Goal: Task Accomplishment & Management: Complete application form

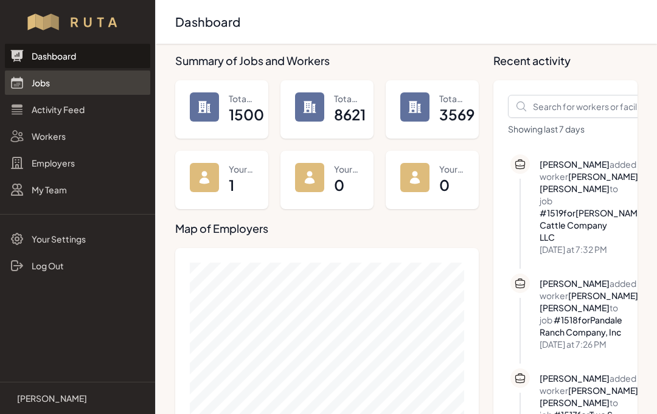
click at [56, 77] on link "Jobs" at bounding box center [77, 83] width 145 height 24
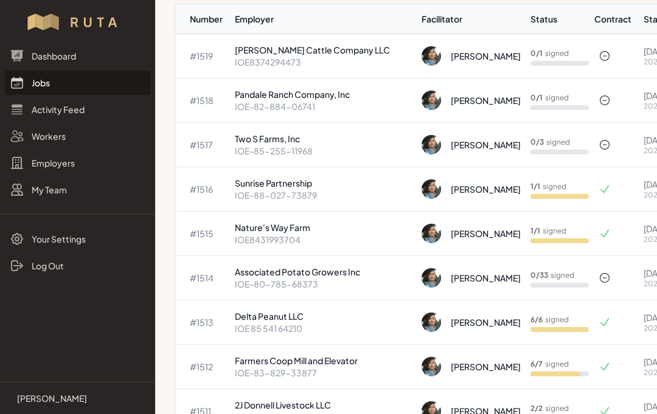
scroll to position [103, 0]
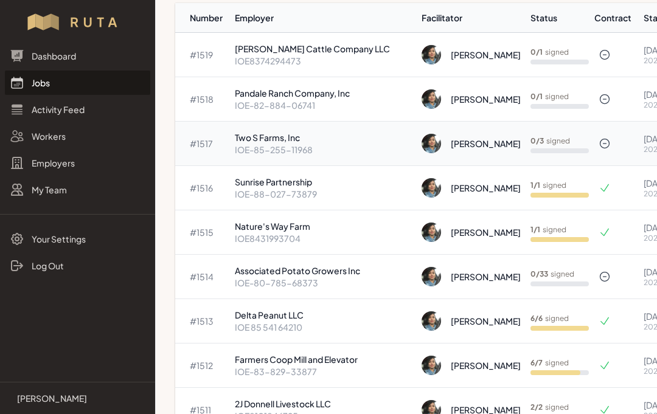
click at [300, 143] on p "Two S Farms, Inc" at bounding box center [323, 137] width 177 height 12
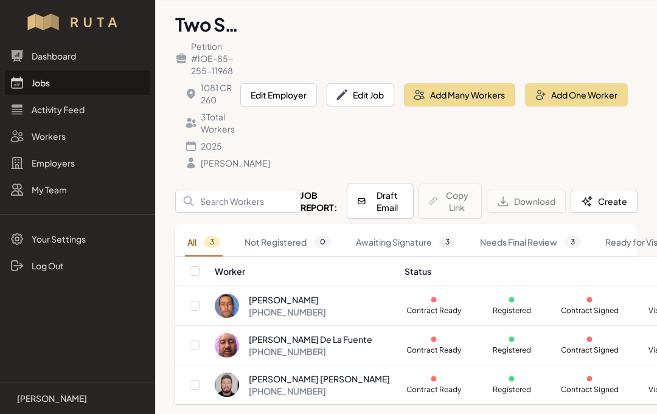
scroll to position [57, 0]
click at [372, 85] on button "Edit Job" at bounding box center [360, 94] width 67 height 23
select select "2025"
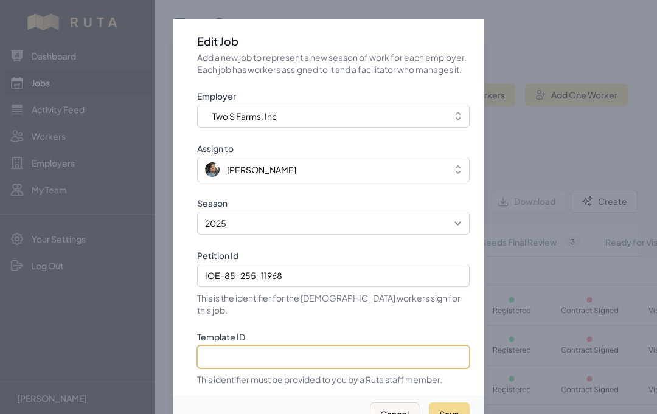
click at [273, 354] on input "Template ID" at bounding box center [333, 356] width 272 height 23
click at [269, 352] on input "Template ID" at bounding box center [333, 356] width 272 height 23
paste input "ajWi0mMvLIb3oZJlTNTg"
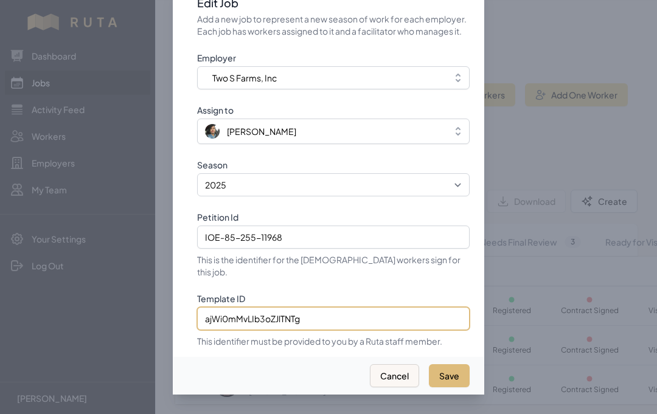
type input "ajWi0mMvLIb3oZJlTNTg"
click at [454, 368] on button "Save" at bounding box center [449, 375] width 41 height 23
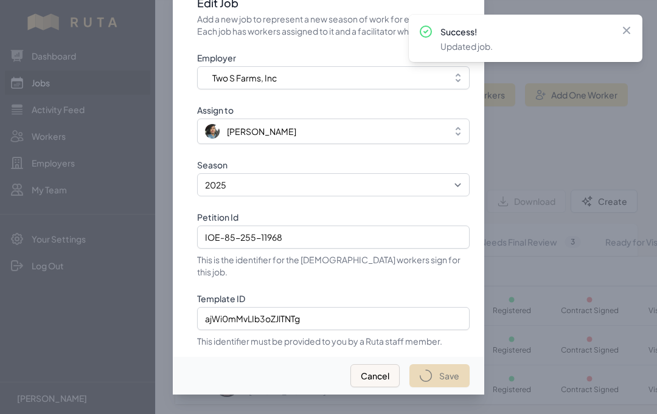
select select "2023"
select select "2025"
type input "IOE-85-255-11968"
type input "ajWi0mMvLIb3oZJlTNTg"
click at [626, 29] on icon at bounding box center [626, 30] width 12 height 12
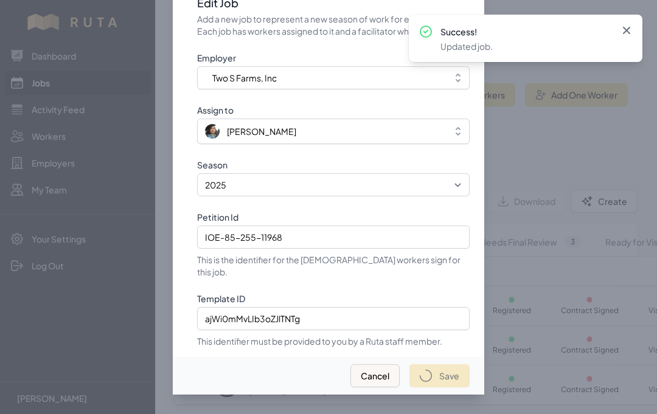
select select "2023"
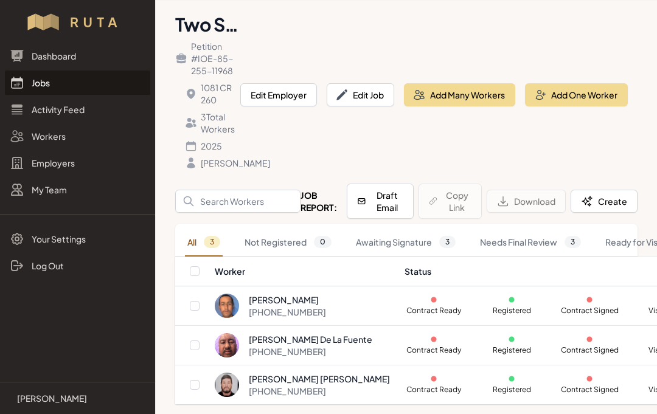
click at [39, 82] on link "Jobs" at bounding box center [77, 83] width 145 height 24
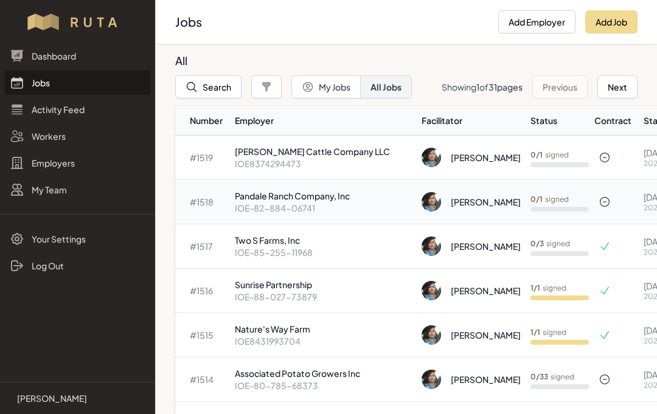
click at [309, 201] on p "Pandale Ranch Company, Inc" at bounding box center [323, 196] width 177 height 12
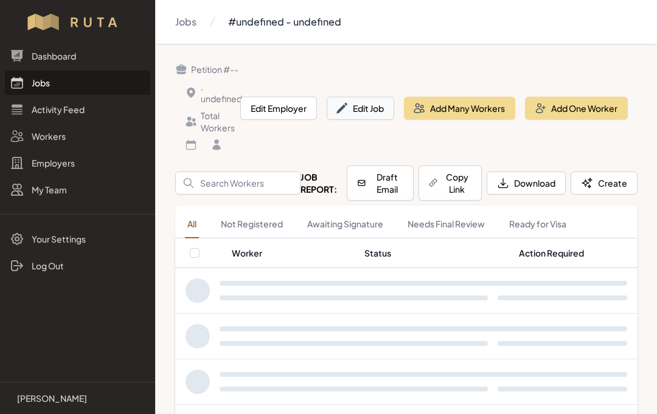
click at [372, 112] on button "Edit Job" at bounding box center [360, 108] width 67 height 23
select select "2023"
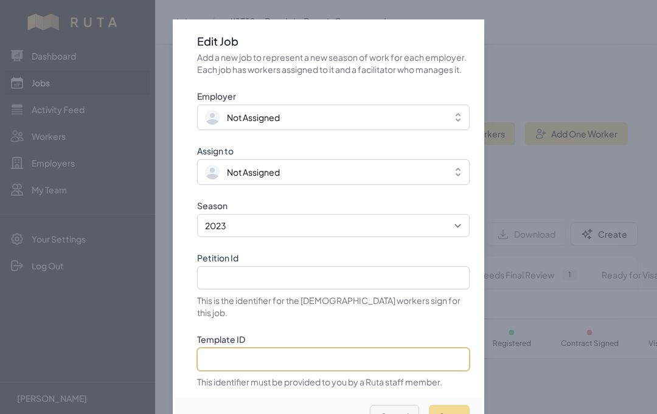
click at [278, 359] on input "Template ID" at bounding box center [333, 359] width 272 height 23
click at [354, 359] on input "Template ID" at bounding box center [333, 359] width 272 height 23
paste input "wEeTrzmyZPaeSyRhnIX7"
click at [384, 359] on input "wEeTrzmyZPaeSyRhnIX7," at bounding box center [333, 359] width 272 height 23
paste input "8CyS0uc3hERtIaOs116w"
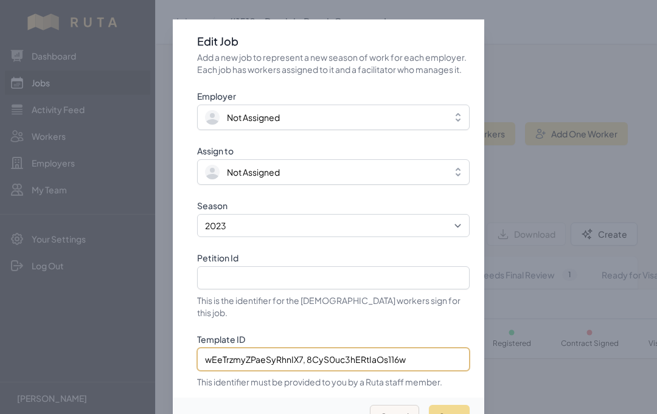
click at [308, 356] on input "wEeTrzmyZPaeSyRhnIX7, 8CyS0uc3hERtIaOs116w" at bounding box center [333, 359] width 272 height 23
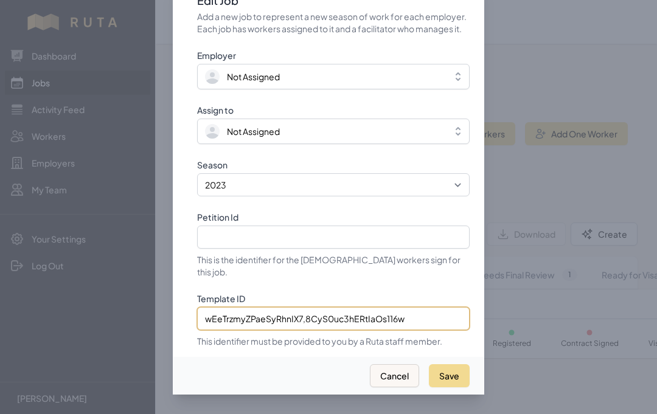
scroll to position [54, 0]
type input "wEeTrzmyZPaeSyRhnIX7,8CyS0uc3hERtIaOs116w"
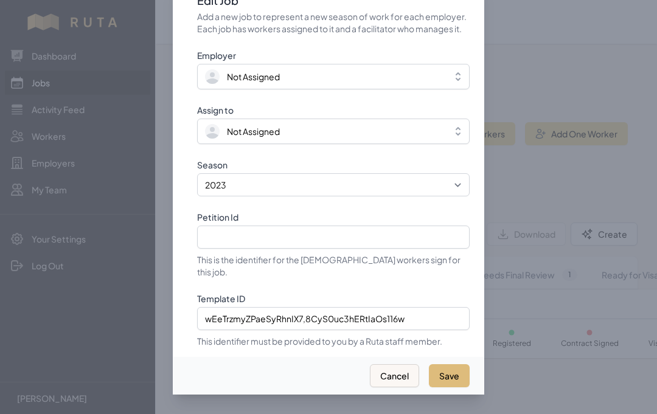
click at [460, 364] on button "Save" at bounding box center [449, 375] width 41 height 23
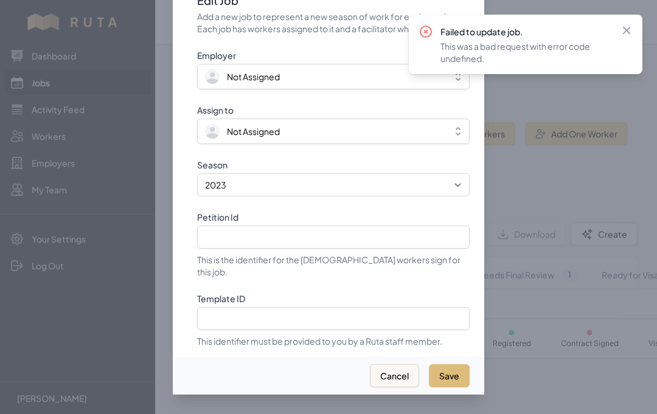
select select "2025"
type input "IOE-82-884-06741"
click at [627, 30] on icon at bounding box center [626, 30] width 7 height 7
select select "2023"
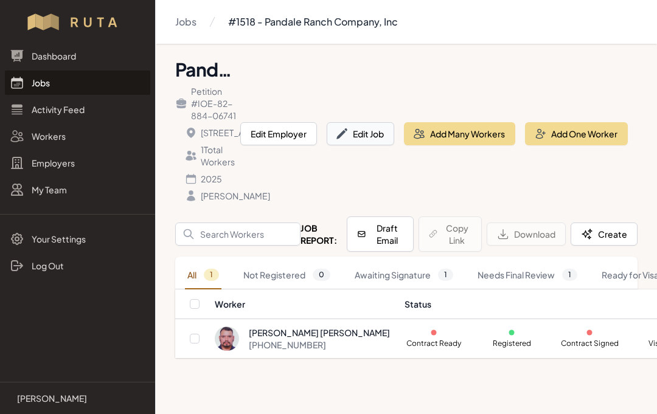
click at [376, 145] on button "Edit Job" at bounding box center [360, 133] width 67 height 23
select select "2025"
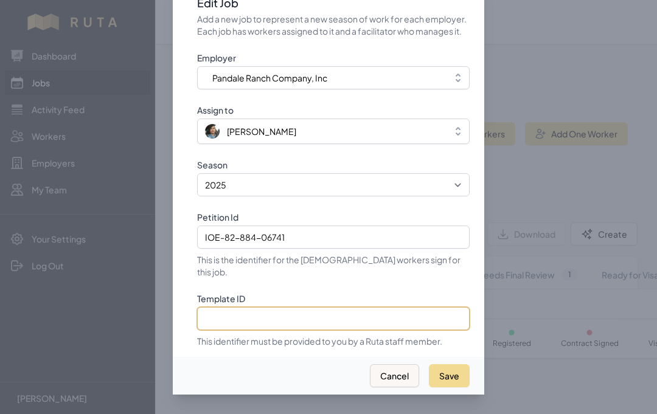
click at [410, 307] on input "Template ID" at bounding box center [333, 318] width 272 height 23
click at [297, 311] on input "Template ID" at bounding box center [333, 318] width 272 height 23
paste input "8CyS0uc3hERtIaOs116w"
type input "8CyS0uc3hERtIaOs116w"
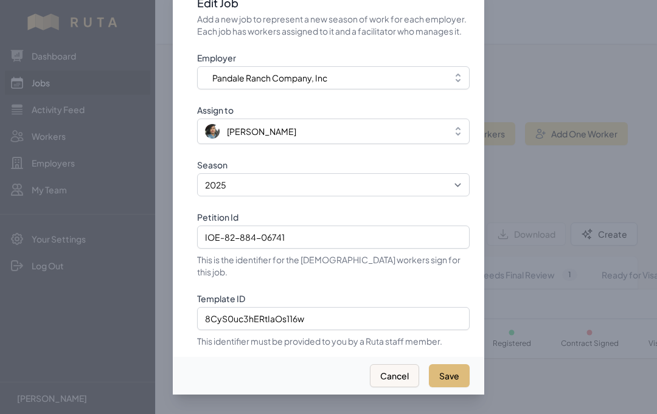
click at [457, 364] on button "Save" at bounding box center [449, 375] width 41 height 23
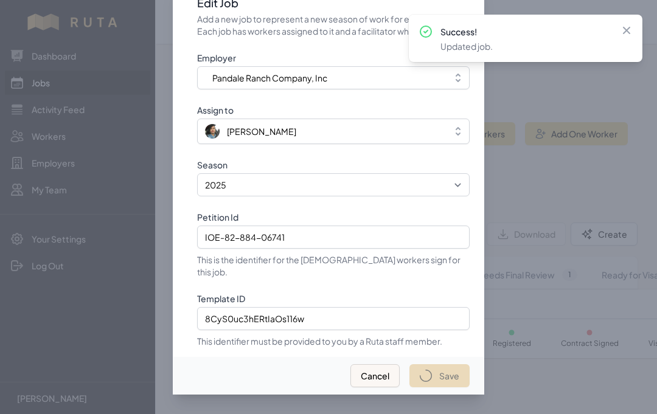
select select "2023"
select select "2025"
type input "IOE-82-884-06741"
type input "8CyS0uc3hERtIaOs116w"
click at [629, 30] on icon at bounding box center [626, 30] width 12 height 12
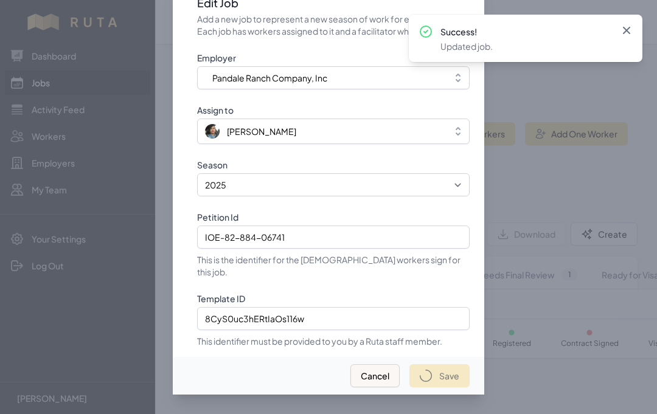
select select "2023"
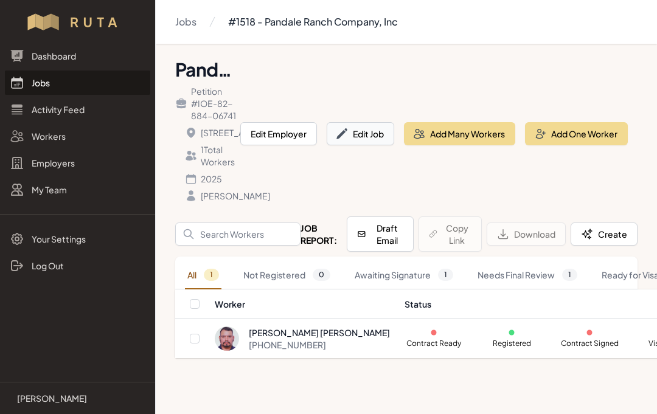
click at [374, 145] on button "Edit Job" at bounding box center [360, 133] width 67 height 23
select select "2025"
click at [363, 145] on button "Edit Job" at bounding box center [360, 133] width 67 height 23
select select "2025"
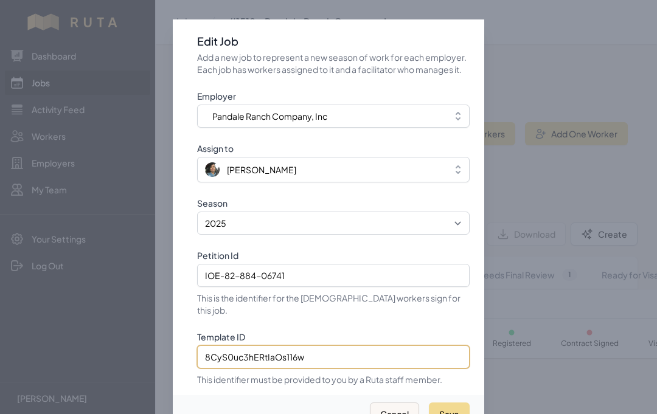
click at [332, 359] on input "8CyS0uc3hERtIaOs116w" at bounding box center [333, 356] width 272 height 23
click at [212, 356] on input "8CyS0uc3hERtIaOs116w" at bounding box center [333, 356] width 272 height 23
paste input "odc0oxTcd7Xo6oMcDFMh"
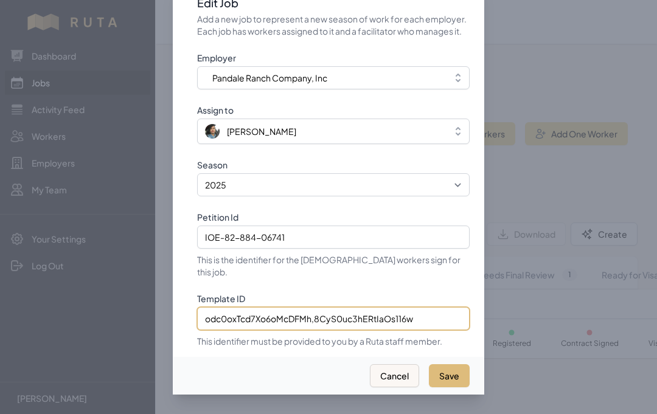
type input "odc0oxTcd7Xo6oMcDFMh,8CyS0uc3hERtIaOs116w"
click at [459, 364] on button "Save" at bounding box center [449, 375] width 41 height 23
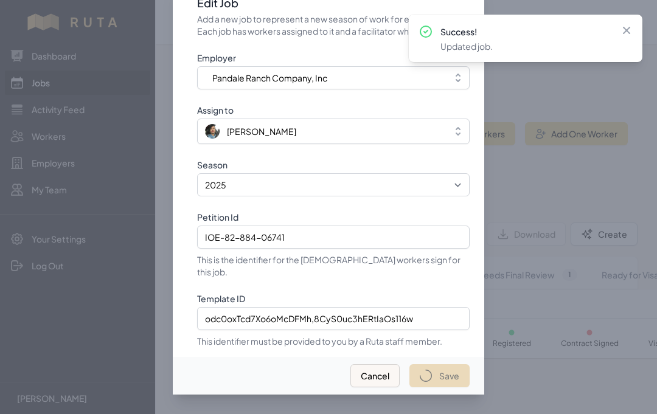
select select "2023"
select select "2025"
type input "IOE-82-884-06741"
type input "odc0oxTcd7Xo6oMcDFMh,8CyS0uc3hERtIaOs116w"
click at [628, 30] on icon at bounding box center [626, 30] width 12 height 12
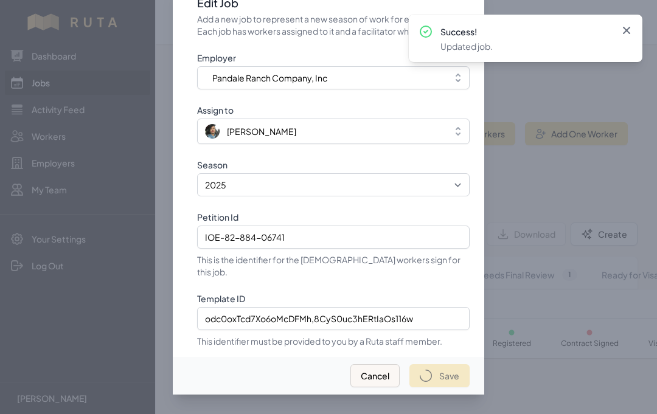
select select "2023"
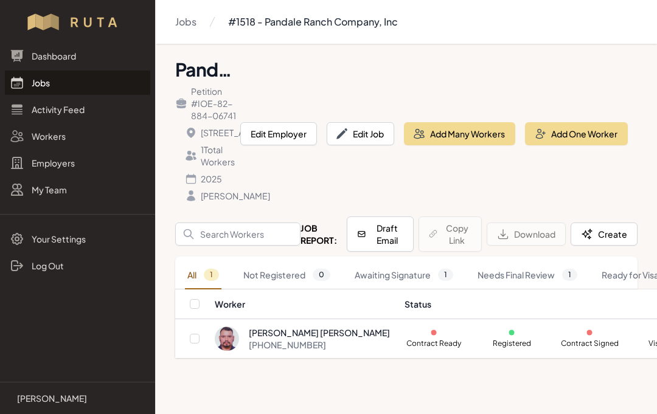
click at [47, 85] on link "Jobs" at bounding box center [77, 83] width 145 height 24
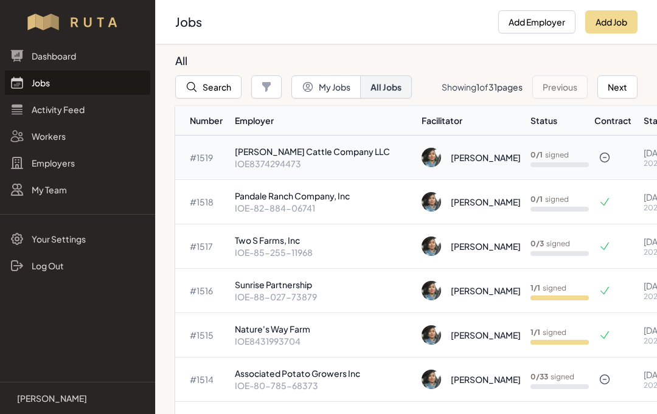
click at [283, 155] on p "[PERSON_NAME] Cattle Company LLC" at bounding box center [323, 151] width 177 height 12
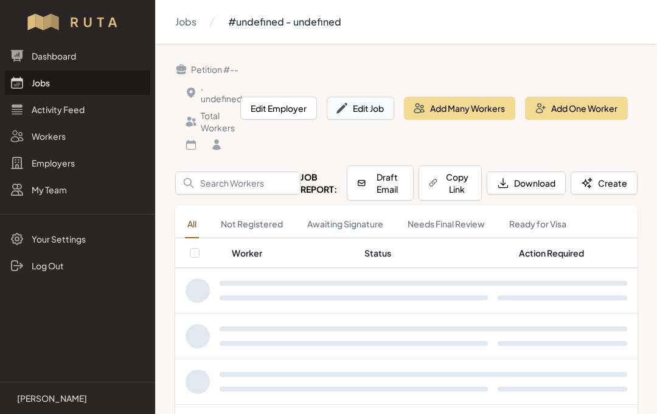
click at [378, 108] on button "Edit Job" at bounding box center [360, 108] width 67 height 23
select select "2023"
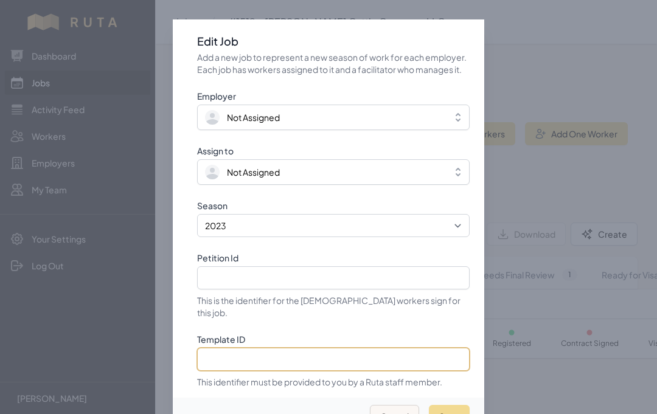
click at [310, 355] on input "Template ID" at bounding box center [333, 359] width 272 height 23
click at [238, 354] on input "Template ID" at bounding box center [333, 359] width 272 height 23
paste input "1cbhI7V4mbKSRdnUu3Na"
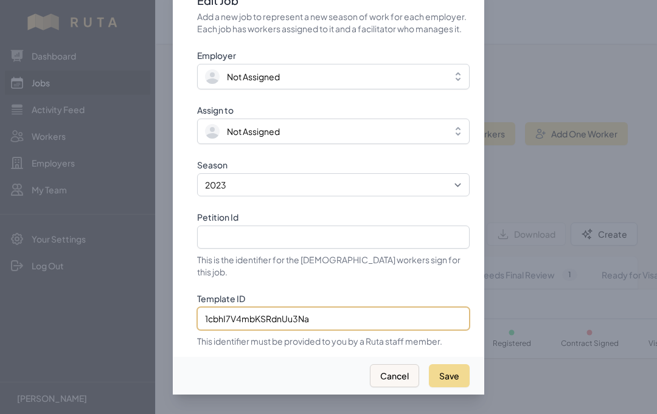
scroll to position [54, 0]
type input "1cbhI7V4mbKSRdnUu3Na"
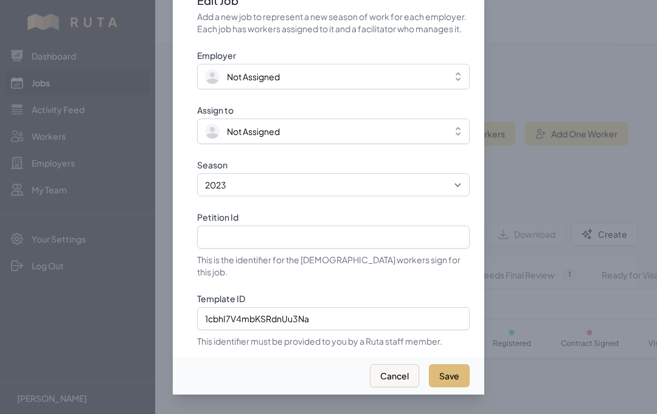
click at [455, 364] on button "Save" at bounding box center [449, 375] width 41 height 23
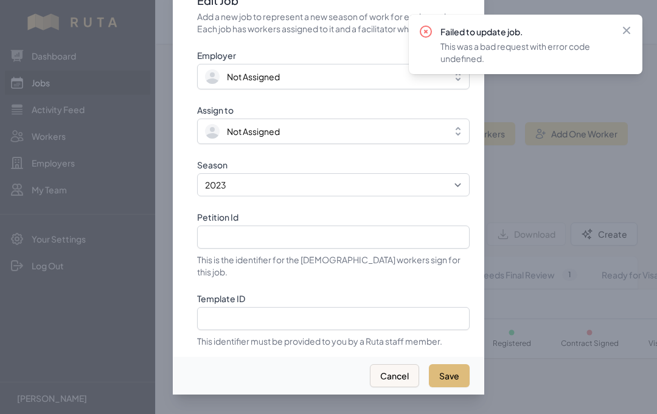
select select "2025"
type input "IOE8374294473"
click at [628, 29] on icon at bounding box center [626, 30] width 7 height 7
select select "2023"
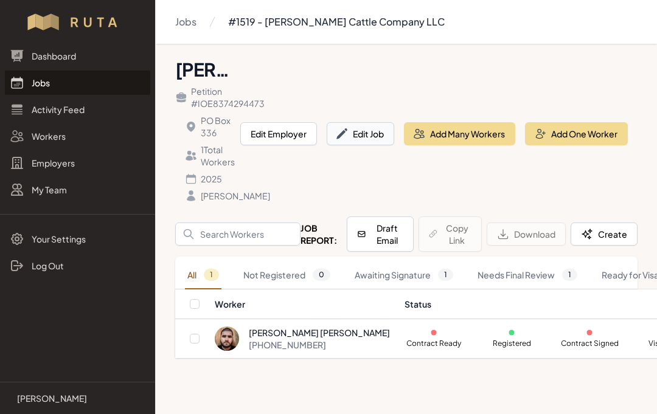
click at [379, 132] on button "Edit Job" at bounding box center [360, 133] width 67 height 23
select select "2025"
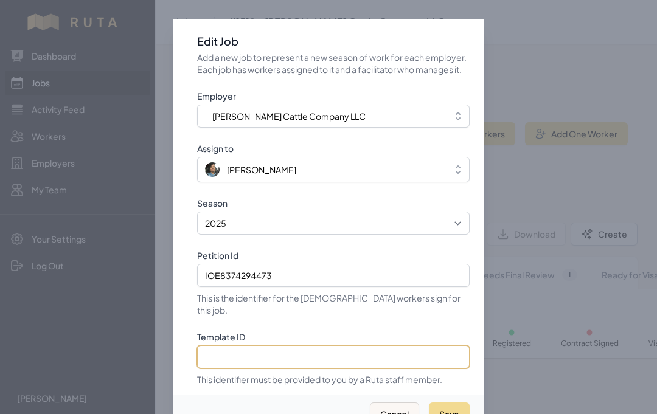
click at [332, 353] on input "Template ID" at bounding box center [333, 356] width 272 height 23
click at [254, 352] on input "Template ID" at bounding box center [333, 356] width 272 height 23
paste input "1cbhI7V4mbKSRdnUu3Na"
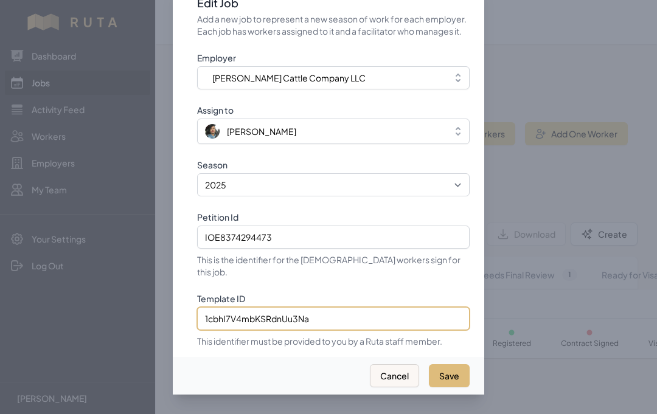
type input "1cbhI7V4mbKSRdnUu3Na"
click at [454, 364] on button "Save" at bounding box center [449, 375] width 41 height 23
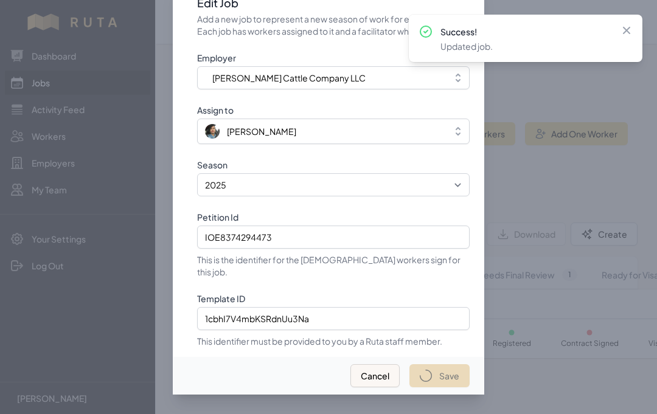
select select "2023"
select select "2025"
type input "IOE8374294473"
type input "1cbhI7V4mbKSRdnUu3Na"
click at [626, 31] on icon at bounding box center [626, 30] width 7 height 7
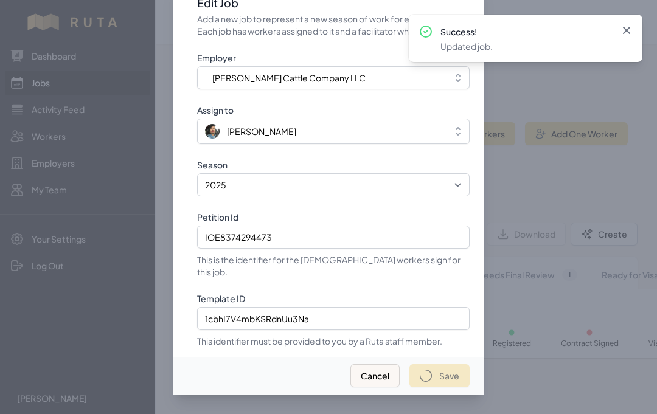
select select "2023"
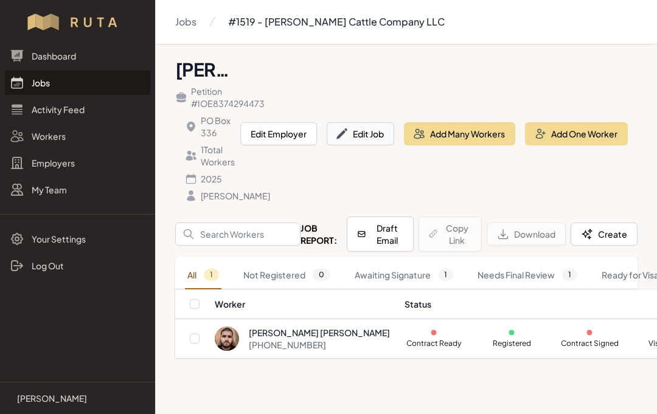
click at [372, 144] on button "Edit Job" at bounding box center [360, 133] width 67 height 23
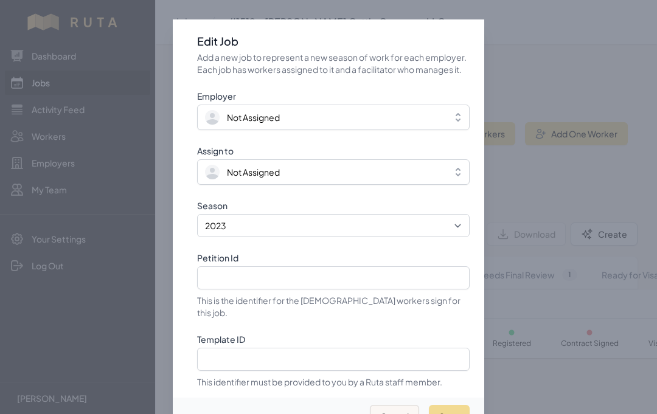
select select "2025"
type input "IOE8374294473"
type input "1cbhI7V4mbKSRdnUu3Na"
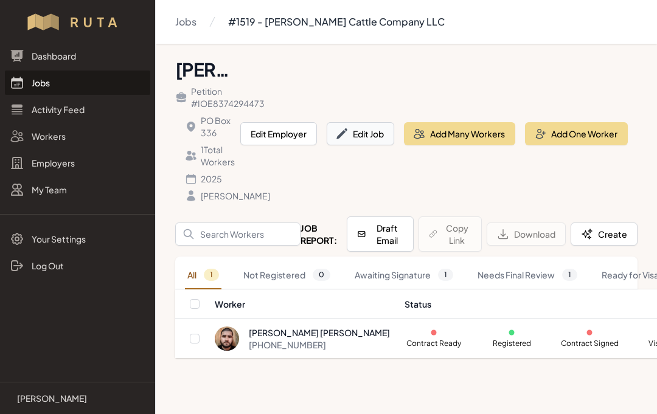
click at [373, 138] on button "Edit Job" at bounding box center [360, 133] width 67 height 23
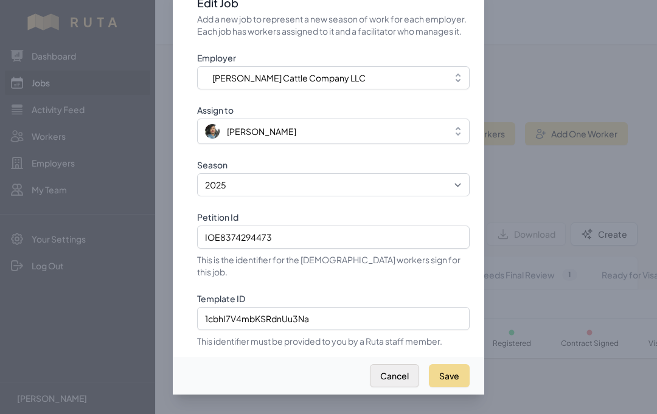
click at [403, 364] on button "Cancel" at bounding box center [394, 375] width 49 height 23
select select "2023"
select select "2025"
type input "IOE8374294473"
type input "1cbhI7V4mbKSRdnUu3Na"
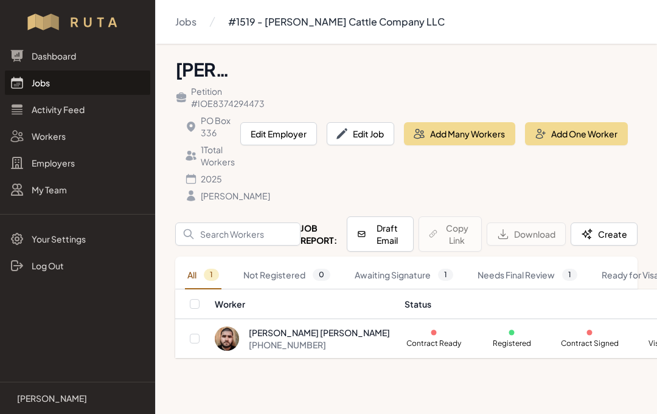
click at [47, 81] on link "Jobs" at bounding box center [77, 83] width 145 height 24
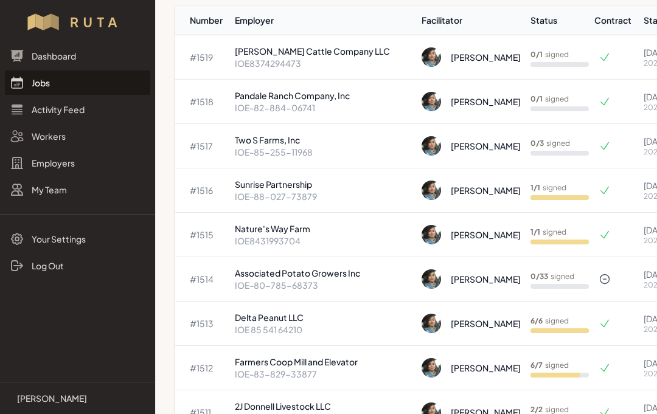
scroll to position [100, 0]
click at [302, 274] on p "Associated Potato Growers Inc" at bounding box center [323, 274] width 177 height 12
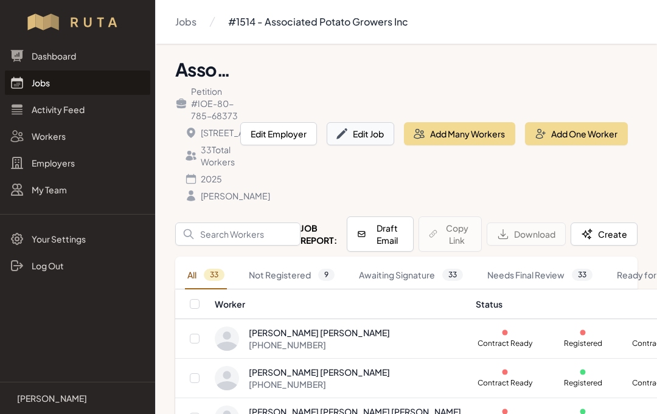
click at [365, 145] on button "Edit Job" at bounding box center [360, 133] width 67 height 23
select select "2025"
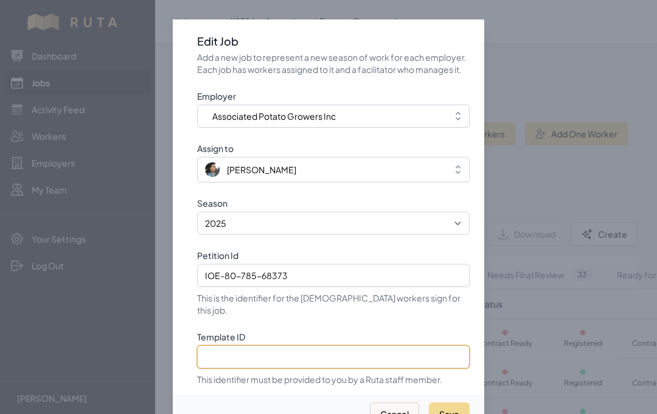
click at [332, 358] on input "Template ID" at bounding box center [333, 356] width 272 height 23
paste input "KTB6zqNwtS1RXVTko8oi"
type input "KTB6zqNwtS1RXVTko8oi"
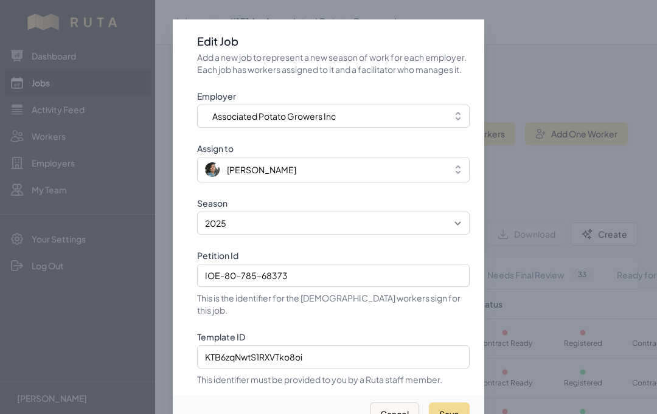
click at [476, 402] on div "Save Cancel" at bounding box center [328, 414] width 311 height 38
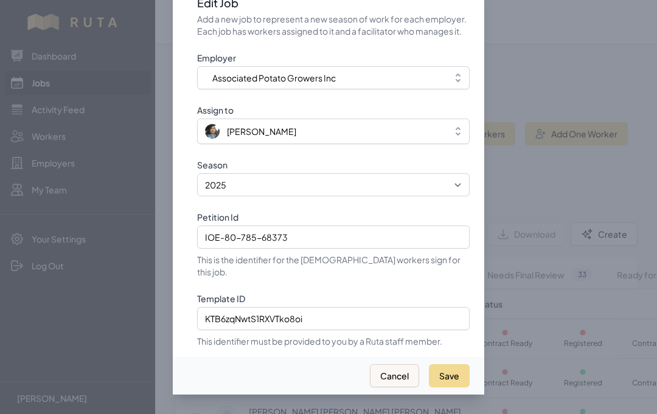
scroll to position [54, 0]
click at [447, 364] on button "Save" at bounding box center [449, 375] width 41 height 23
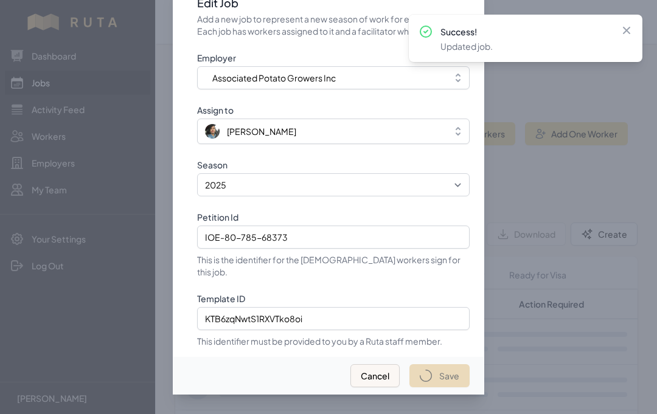
select select "2023"
select select "2025"
type input "IOE-80-785-68373"
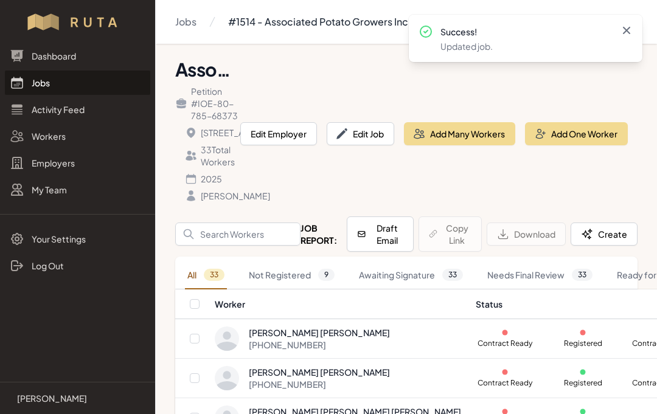
click at [630, 31] on icon at bounding box center [626, 30] width 12 height 12
